Goal: Share content

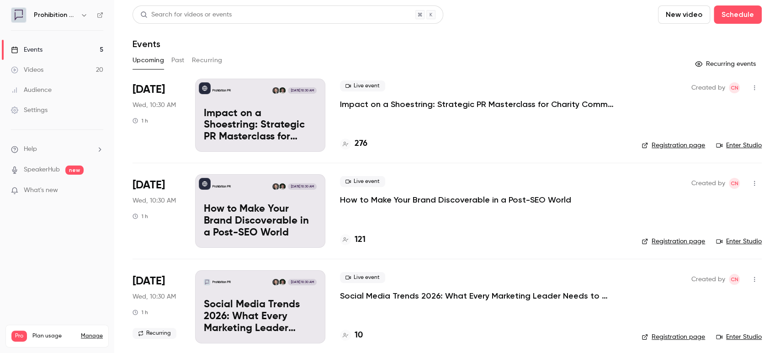
click at [184, 58] on button "Past" at bounding box center [177, 60] width 13 height 15
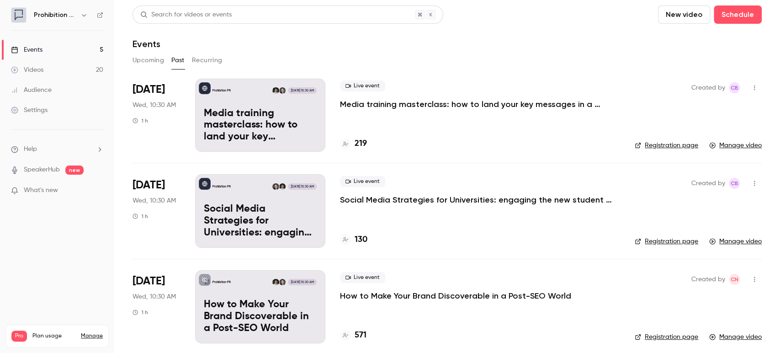
click at [441, 105] on p "Media training masterclass: how to land your key messages in a digital-first wo…" at bounding box center [477, 104] width 274 height 11
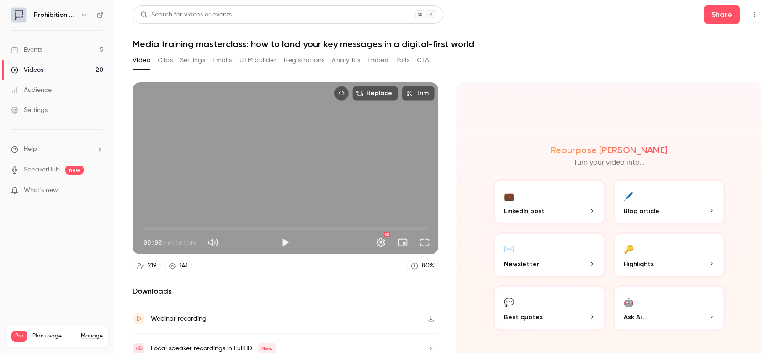
click at [719, 14] on button "Share" at bounding box center [721, 14] width 36 height 18
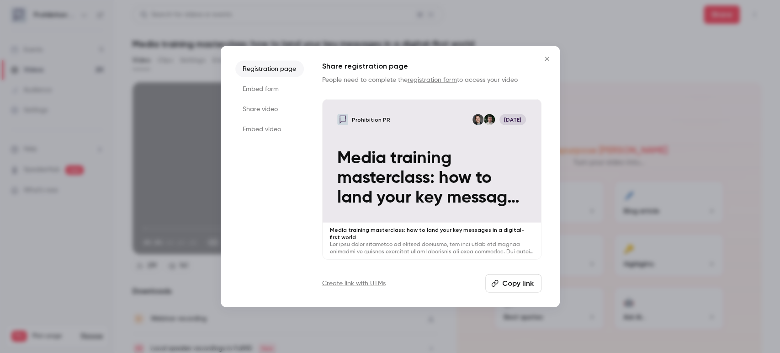
click at [500, 281] on button "Copy link" at bounding box center [513, 283] width 56 height 18
